Goal: Task Accomplishment & Management: Use online tool/utility

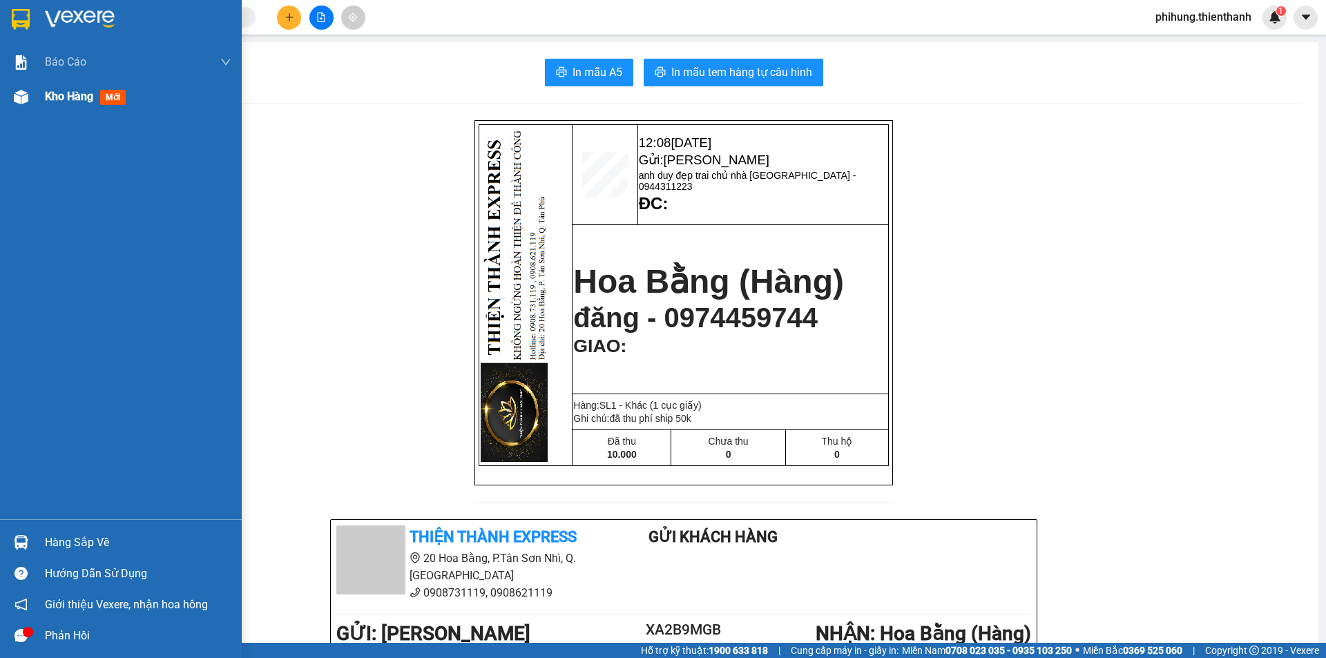
click at [28, 98] on img at bounding box center [21, 97] width 15 height 15
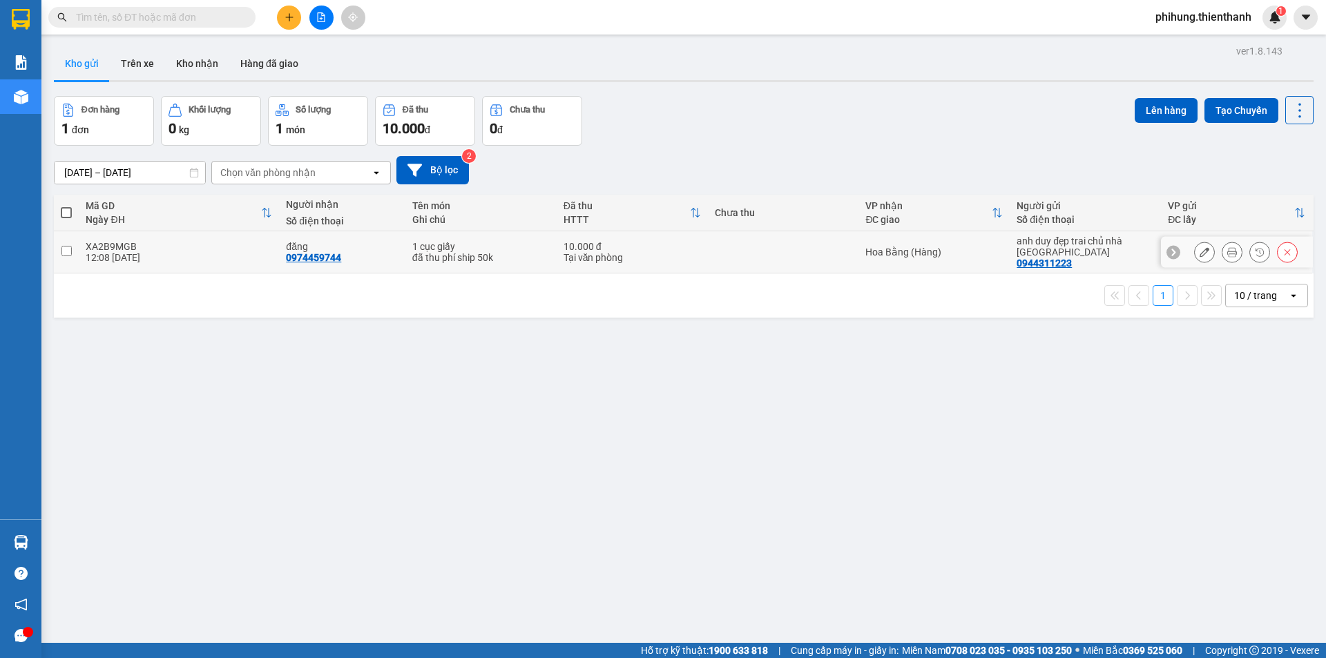
click at [1227, 250] on icon at bounding box center [1232, 252] width 10 height 10
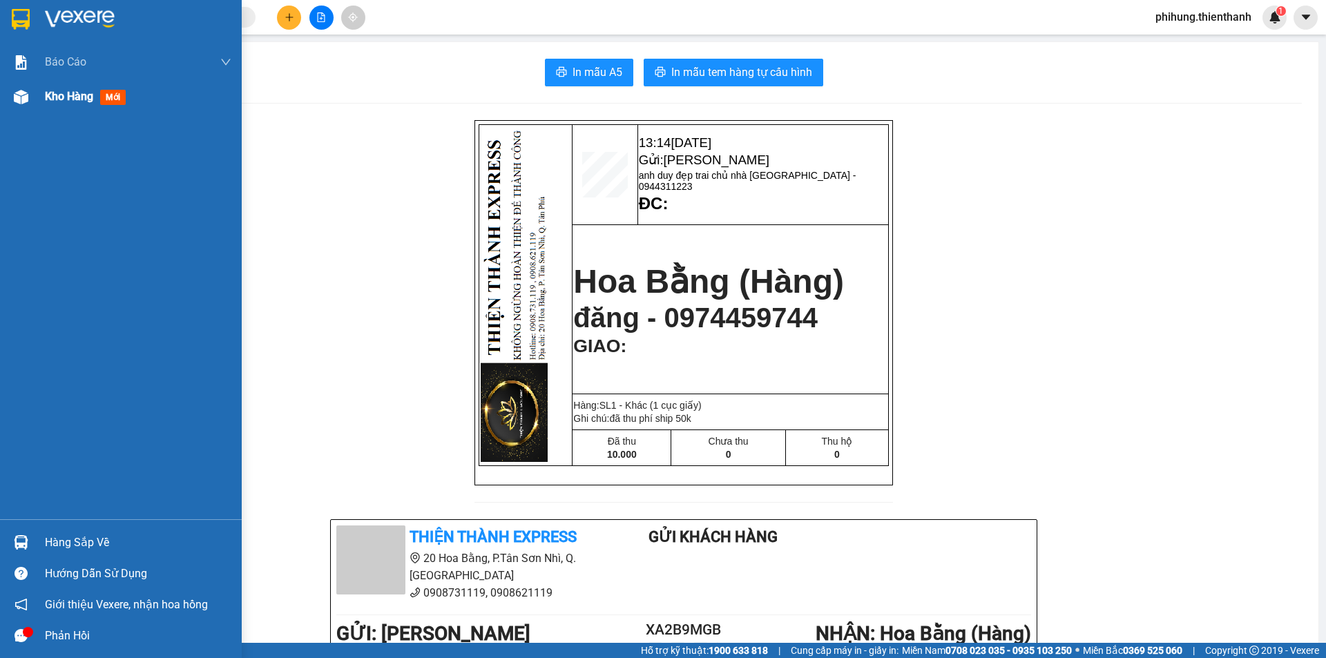
click at [32, 89] on div at bounding box center [21, 97] width 24 height 24
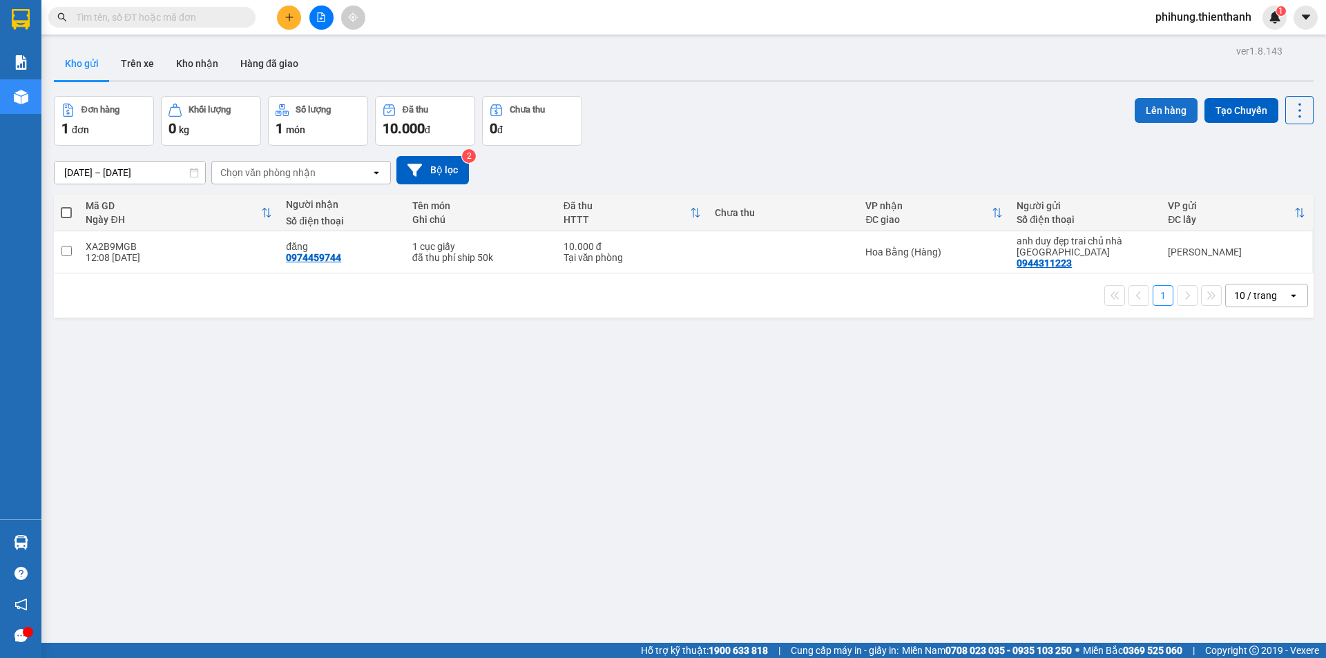
click at [1172, 105] on button "Lên hàng" at bounding box center [1165, 110] width 63 height 25
click at [1242, 102] on button "Tạo Chuyến" at bounding box center [1241, 110] width 74 height 25
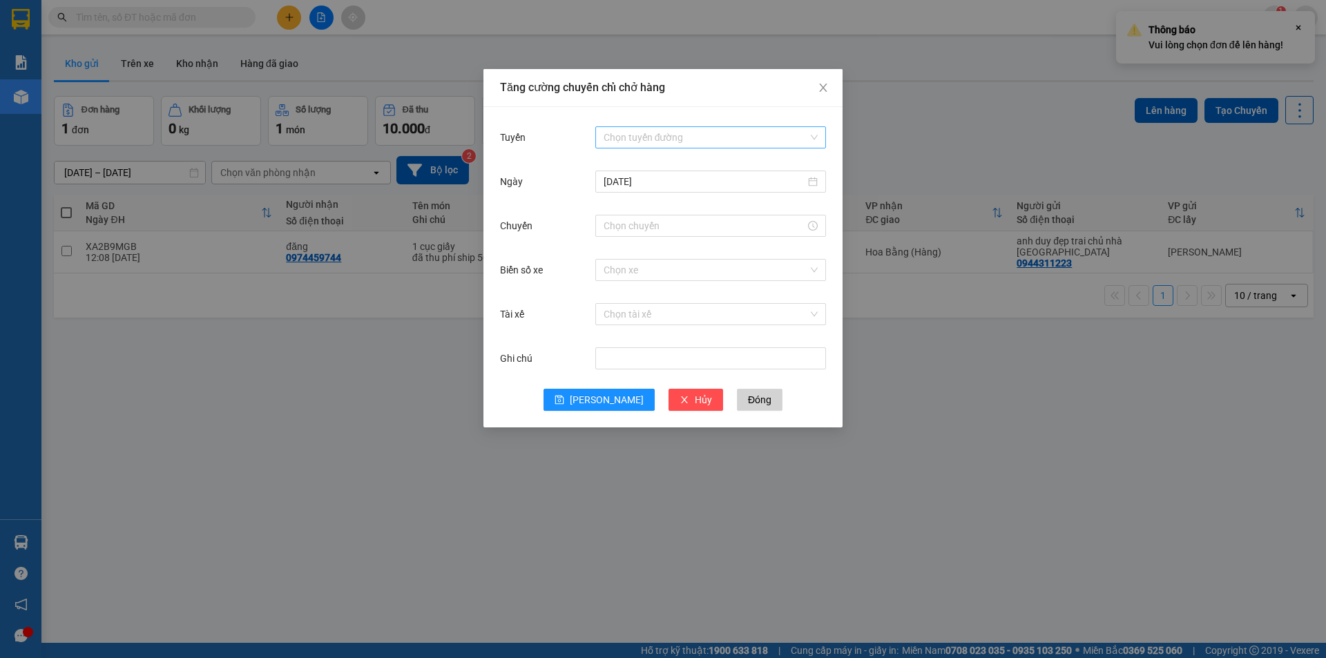
click at [640, 140] on input "Tuyến" at bounding box center [706, 137] width 204 height 21
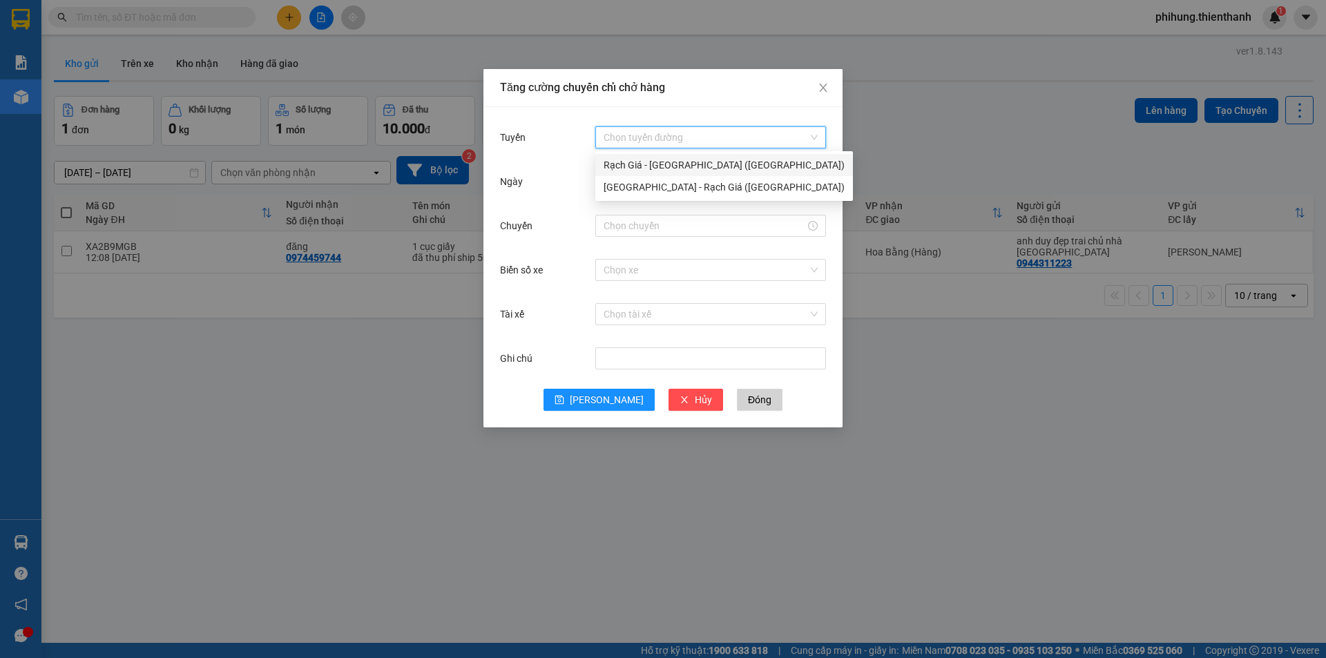
drag, startPoint x: 715, startPoint y: 166, endPoint x: 707, endPoint y: 172, distance: 10.0
click at [715, 166] on div "Rạch Giá - [GEOGRAPHIC_DATA] ([GEOGRAPHIC_DATA])" at bounding box center [724, 164] width 241 height 15
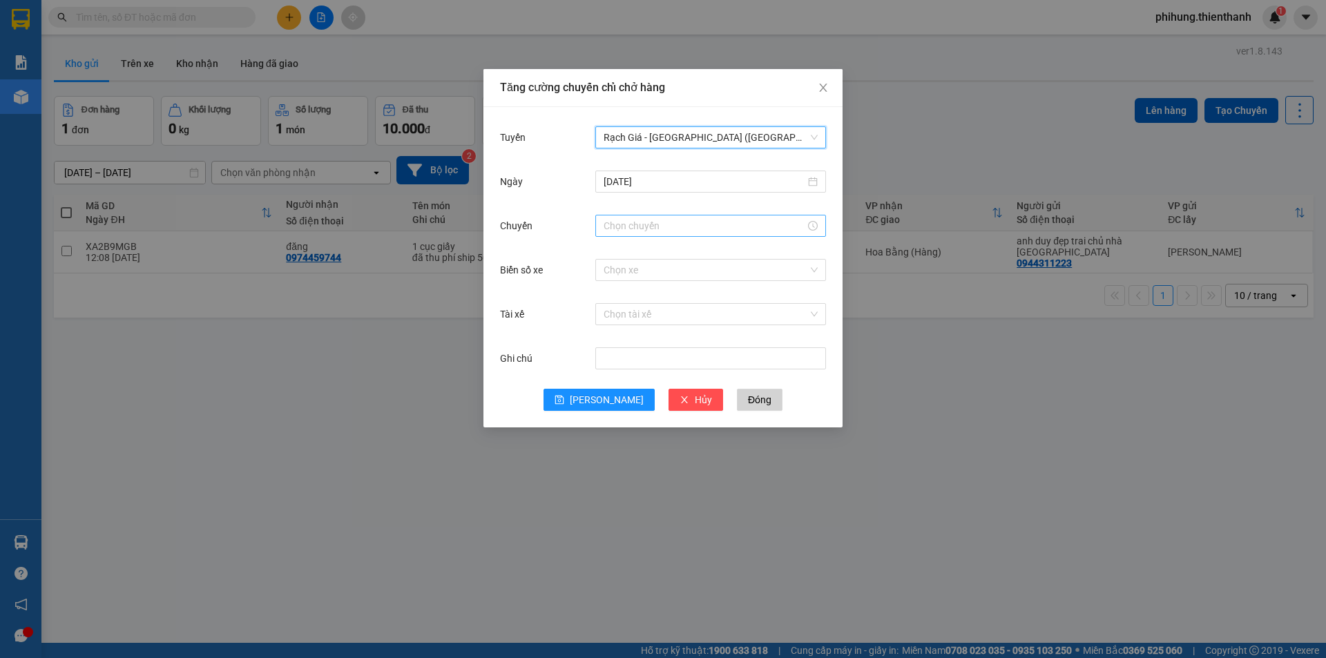
click at [659, 223] on input "Chuyến" at bounding box center [705, 225] width 202 height 15
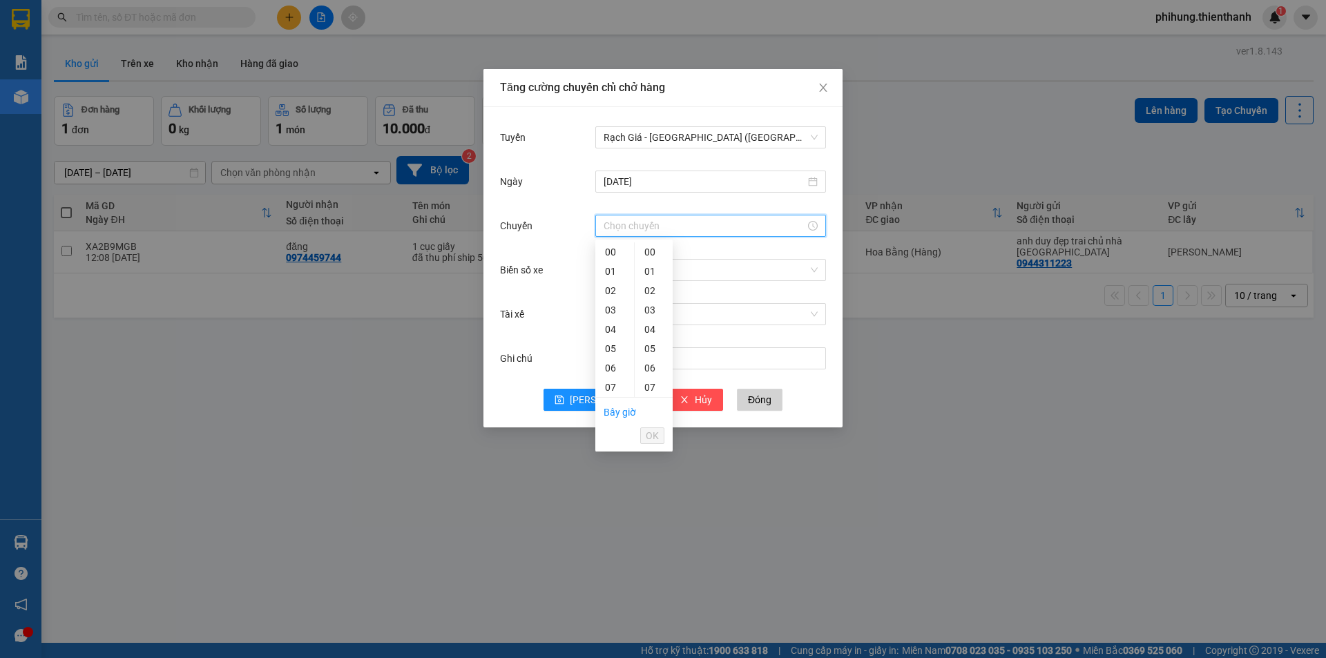
scroll to position [299, 0]
click at [614, 247] on div "15" at bounding box center [614, 242] width 39 height 19
type input "15:00"
click at [656, 252] on div "00" at bounding box center [654, 251] width 38 height 19
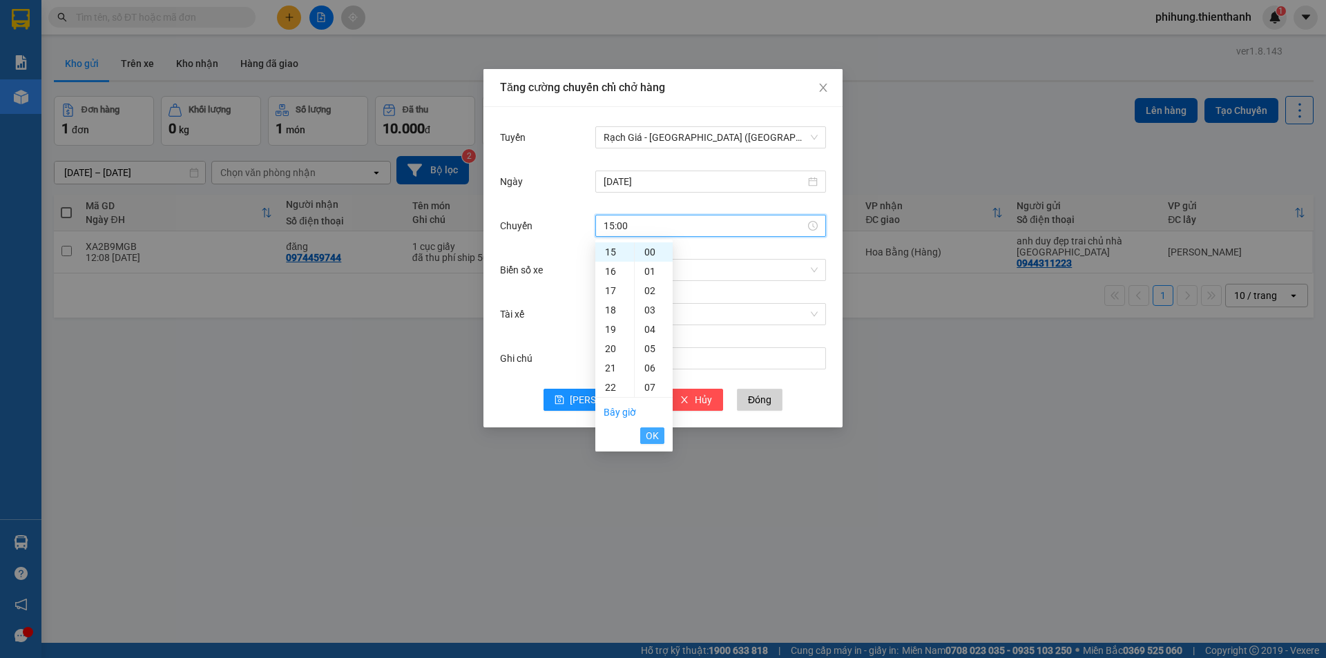
click at [653, 438] on span "OK" at bounding box center [652, 435] width 13 height 15
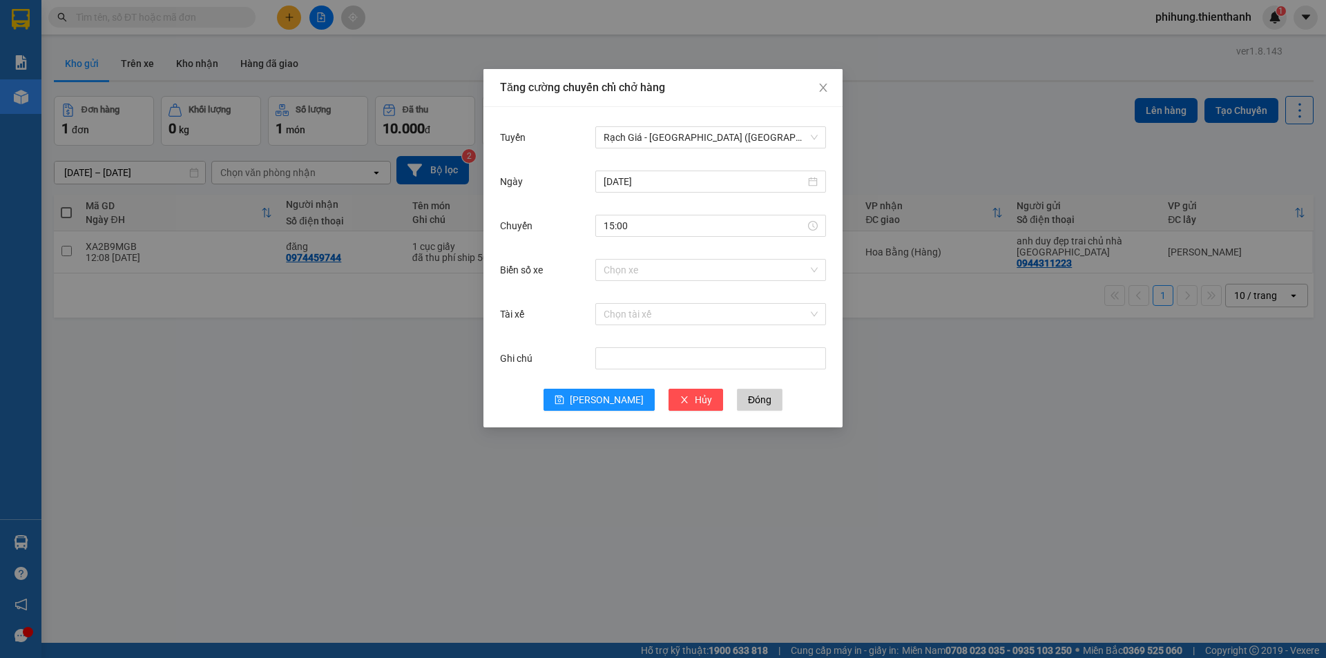
click at [599, 388] on div "Ghi chú" at bounding box center [663, 367] width 326 height 44
click at [601, 396] on span "[PERSON_NAME]" at bounding box center [607, 399] width 74 height 15
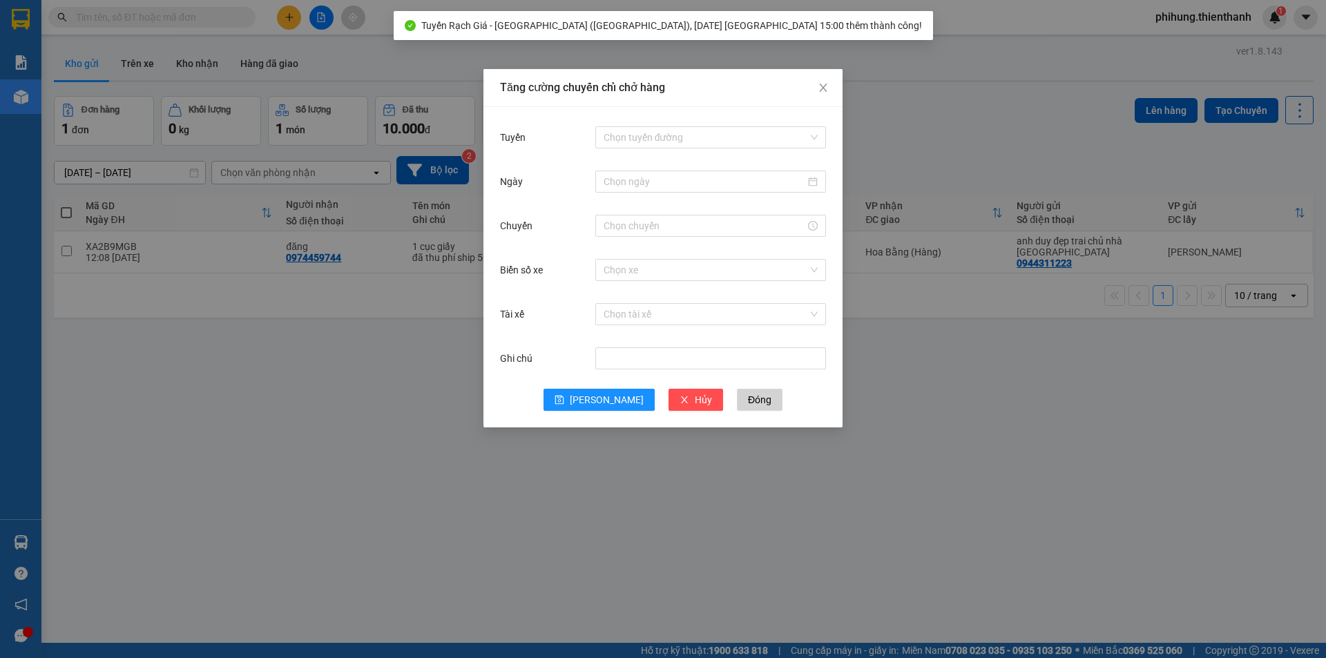
click at [987, 232] on div "Tăng cường chuyến chỉ chở hàng Tuyến Chọn tuyến đường Ngày Chuyến Biển số xe Ch…" at bounding box center [663, 329] width 1326 height 658
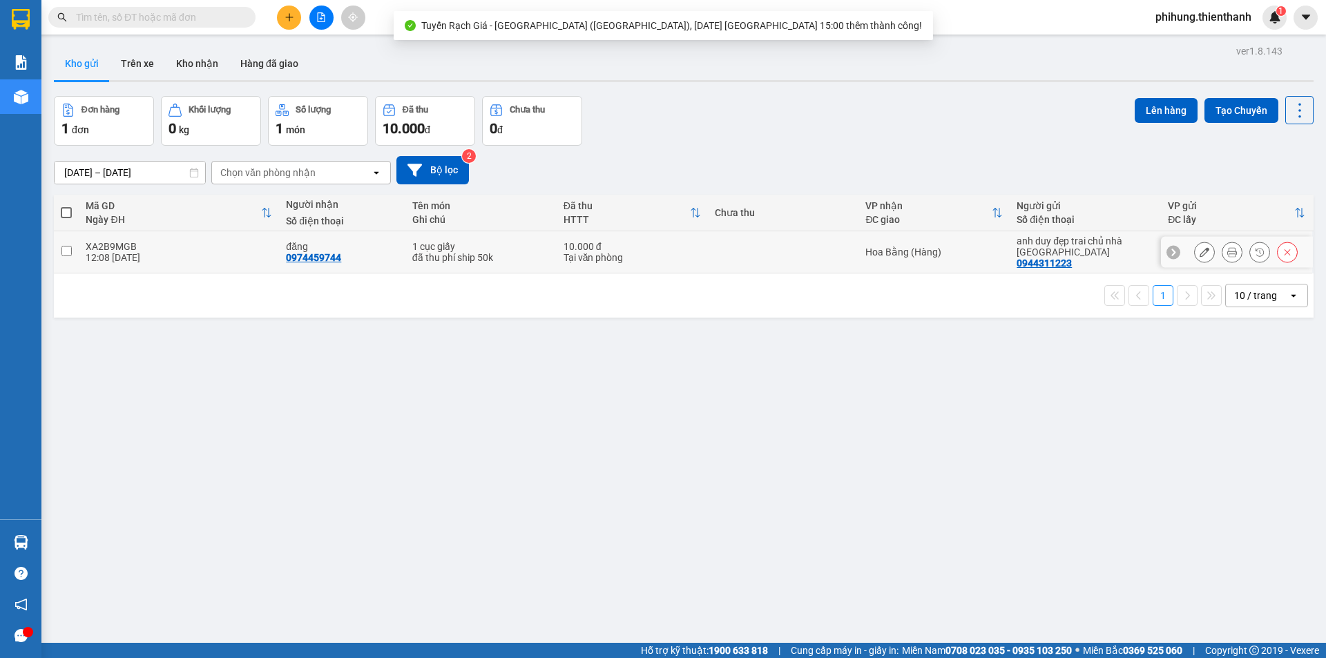
click at [938, 238] on td "Hoa Bằng (Hàng)" at bounding box center [933, 252] width 151 height 42
checkbox input "true"
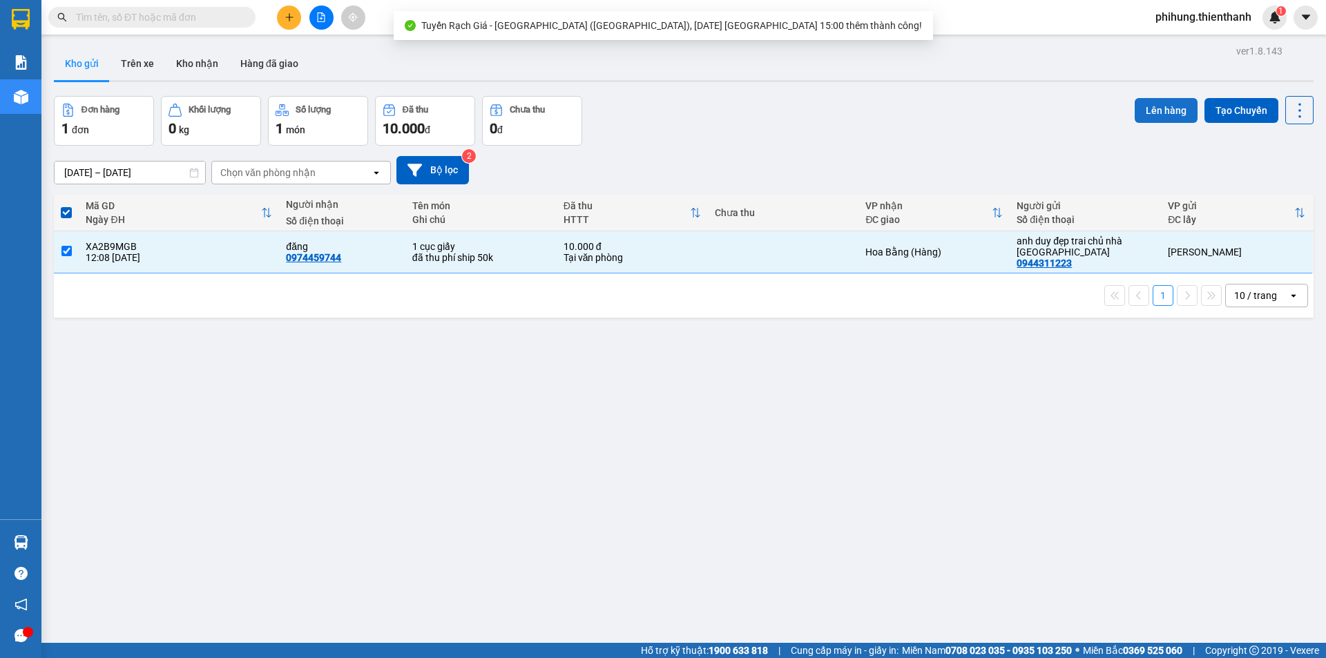
click at [1141, 112] on button "Lên hàng" at bounding box center [1165, 110] width 63 height 25
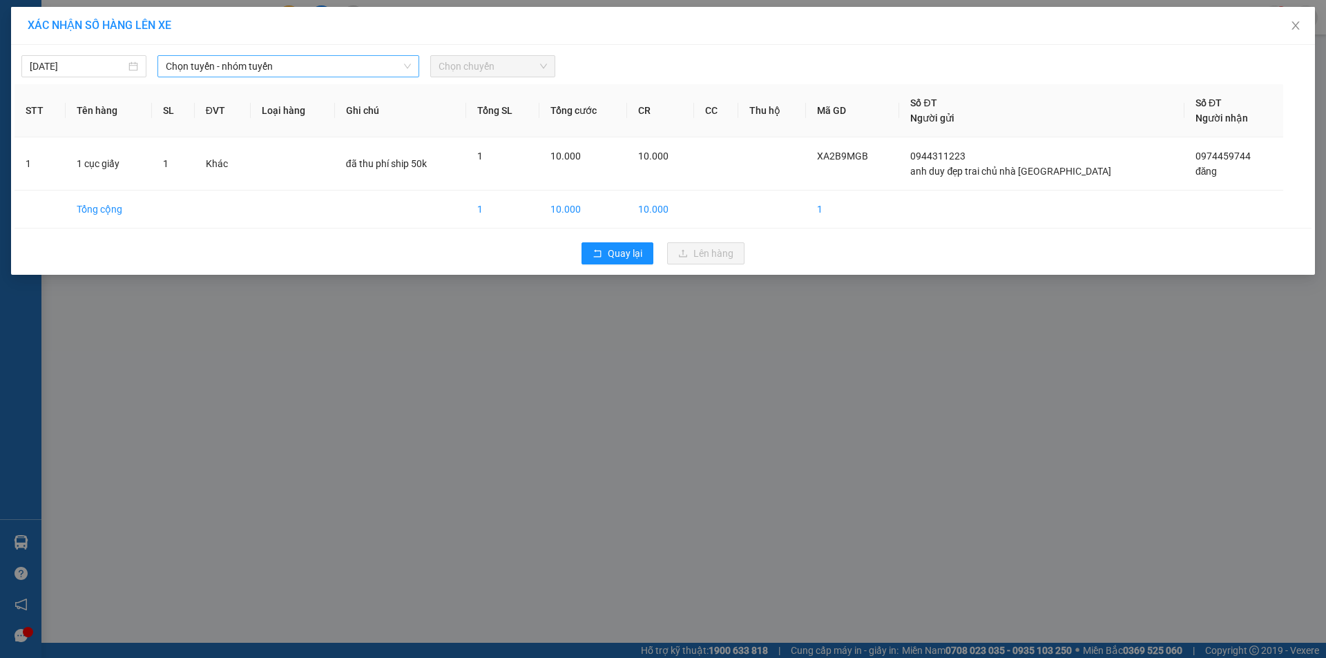
click at [349, 60] on span "Chọn tuyến - nhóm tuyến" at bounding box center [288, 66] width 245 height 21
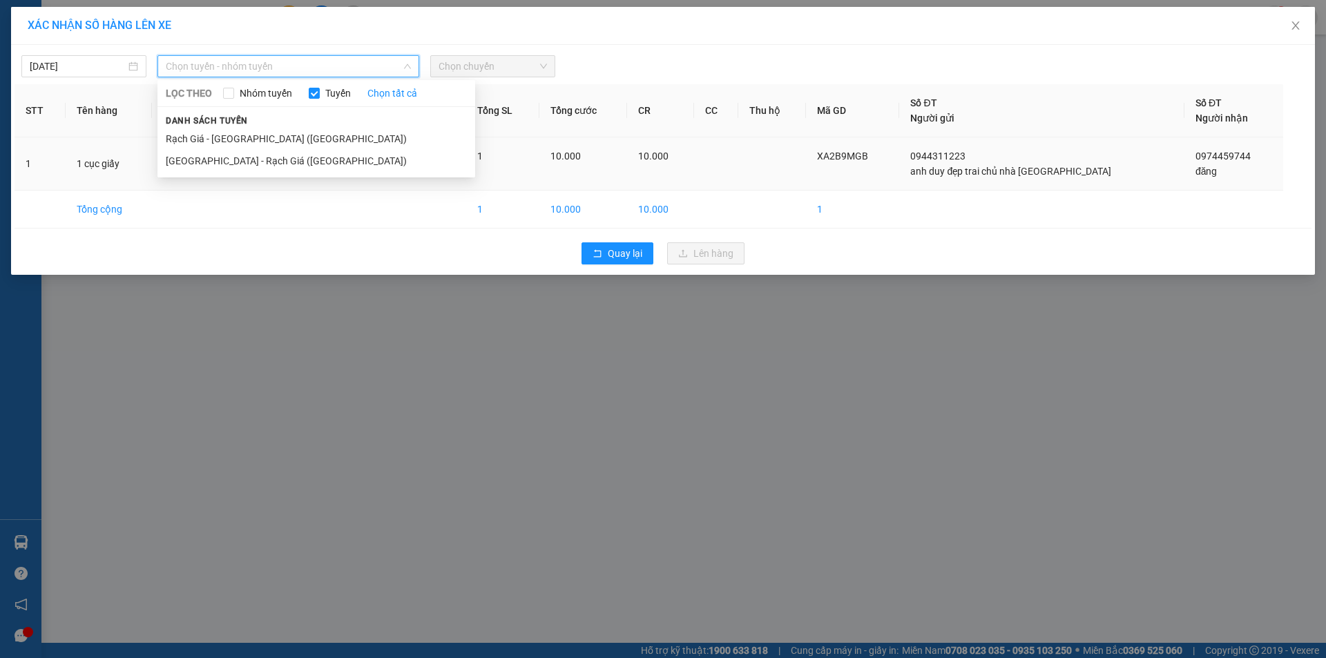
click at [244, 146] on li "Rạch Giá - [GEOGRAPHIC_DATA] ([GEOGRAPHIC_DATA])" at bounding box center [316, 139] width 318 height 22
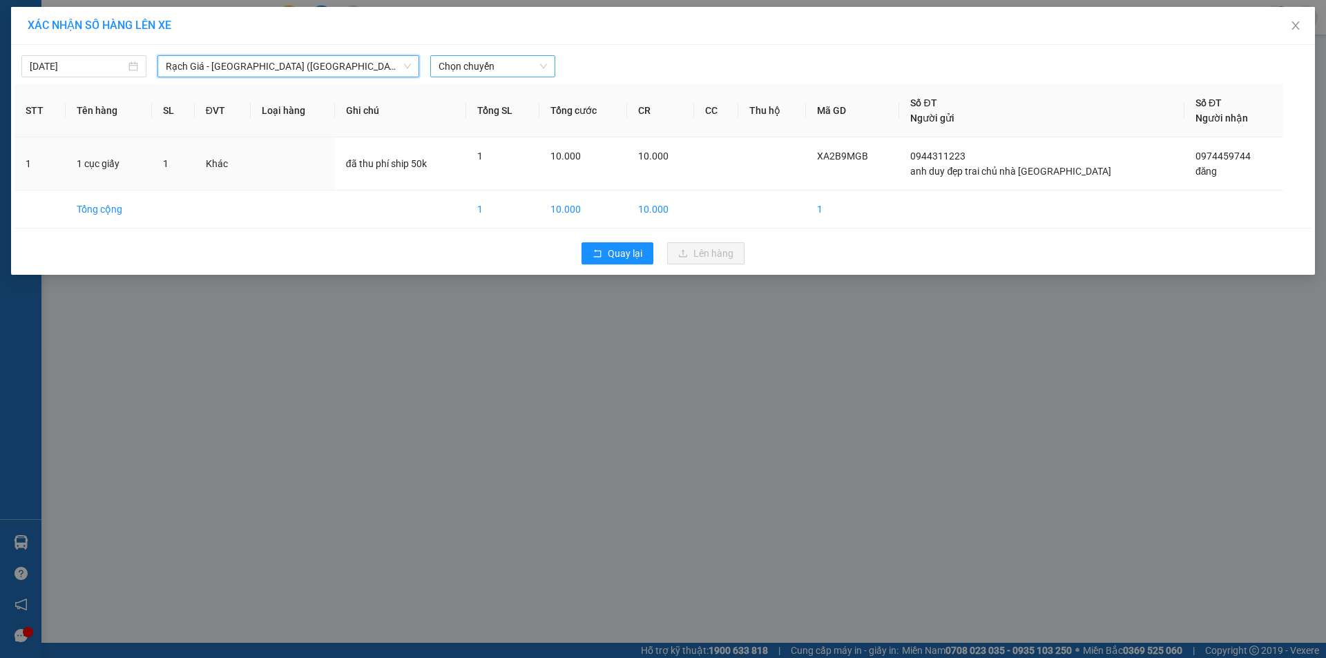
drag, startPoint x: 488, startPoint y: 61, endPoint x: 496, endPoint y: 70, distance: 12.2
click at [489, 61] on span "Chọn chuyến" at bounding box center [492, 66] width 108 height 21
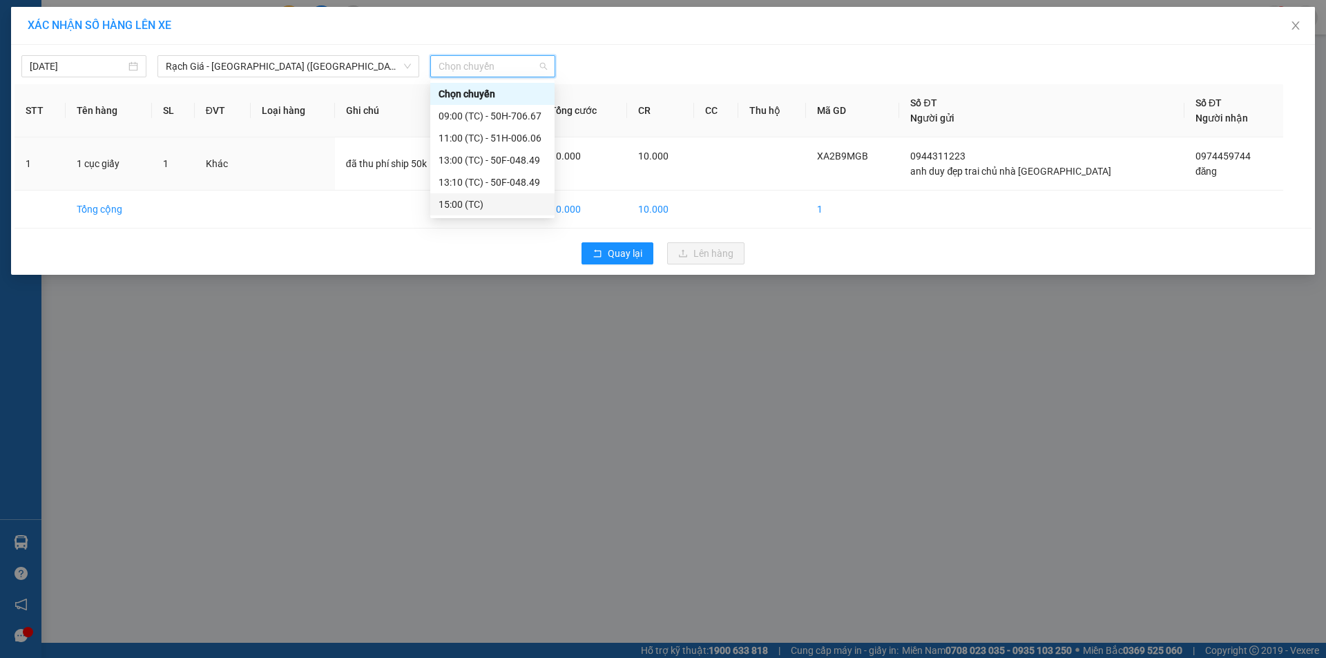
click at [471, 197] on div "15:00 (TC)" at bounding box center [492, 204] width 108 height 15
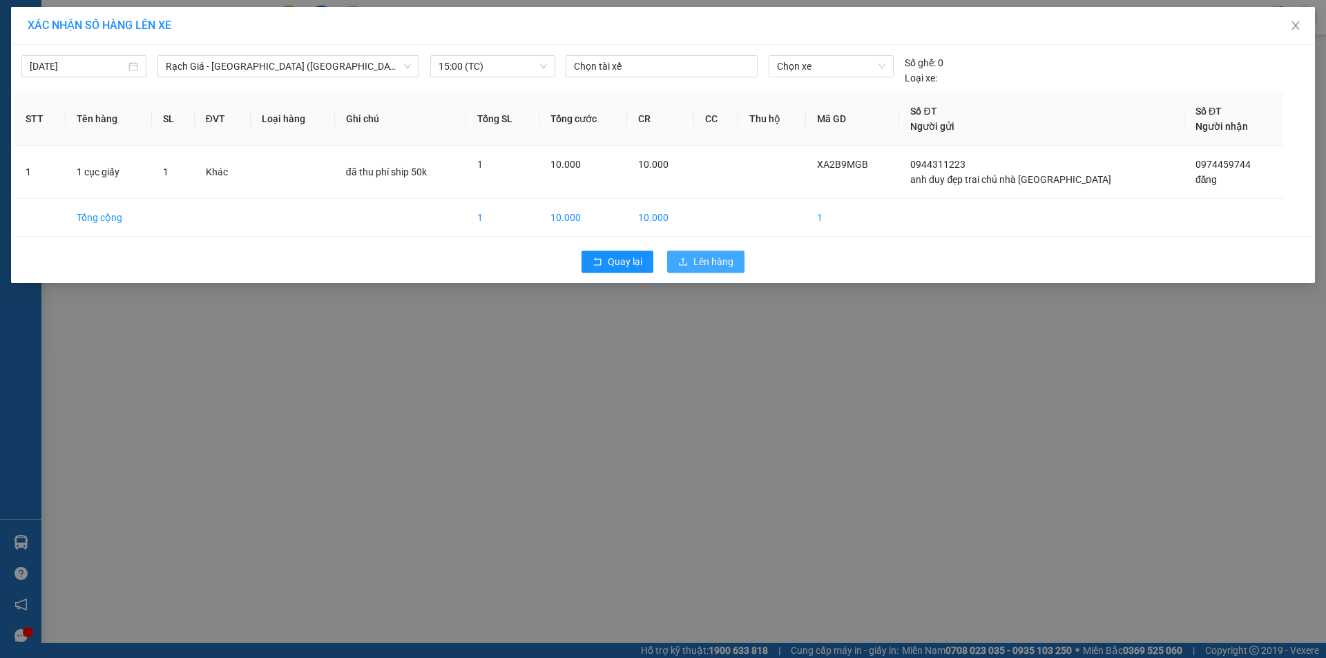
click at [712, 253] on button "Lên hàng" at bounding box center [705, 262] width 77 height 22
